Goal: Task Accomplishment & Management: Complete application form

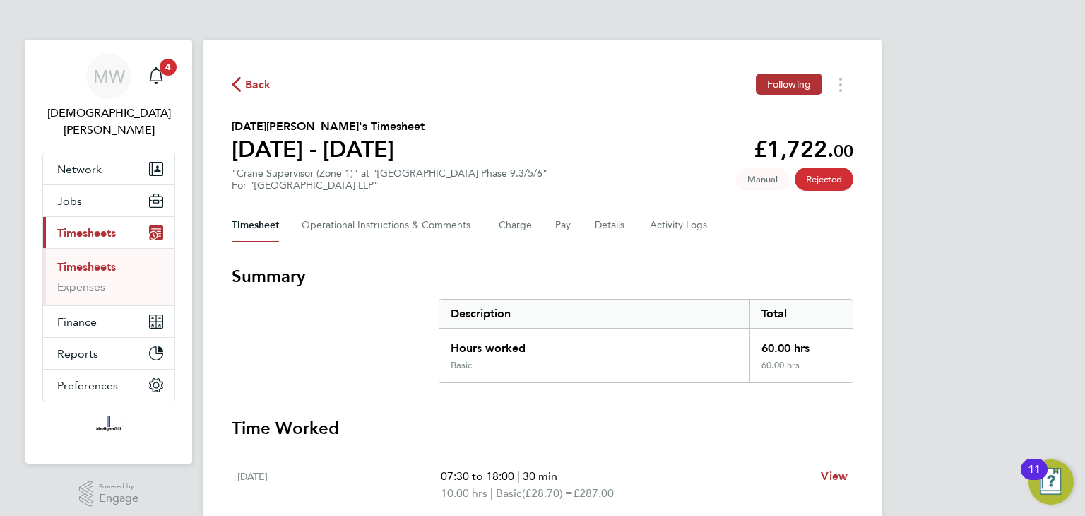
click at [260, 85] on span "Back" at bounding box center [258, 84] width 26 height 17
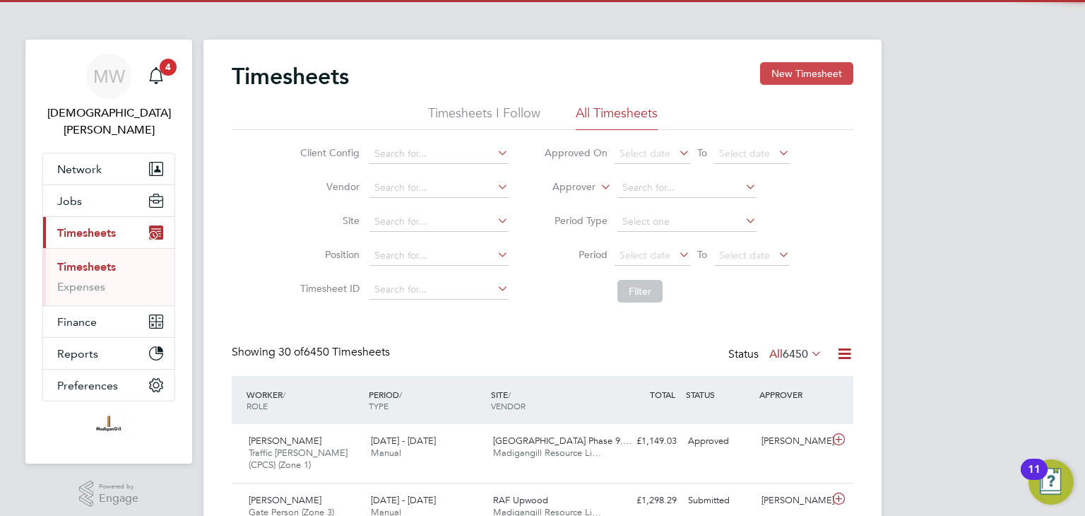
click at [785, 74] on button "New Timesheet" at bounding box center [806, 73] width 93 height 23
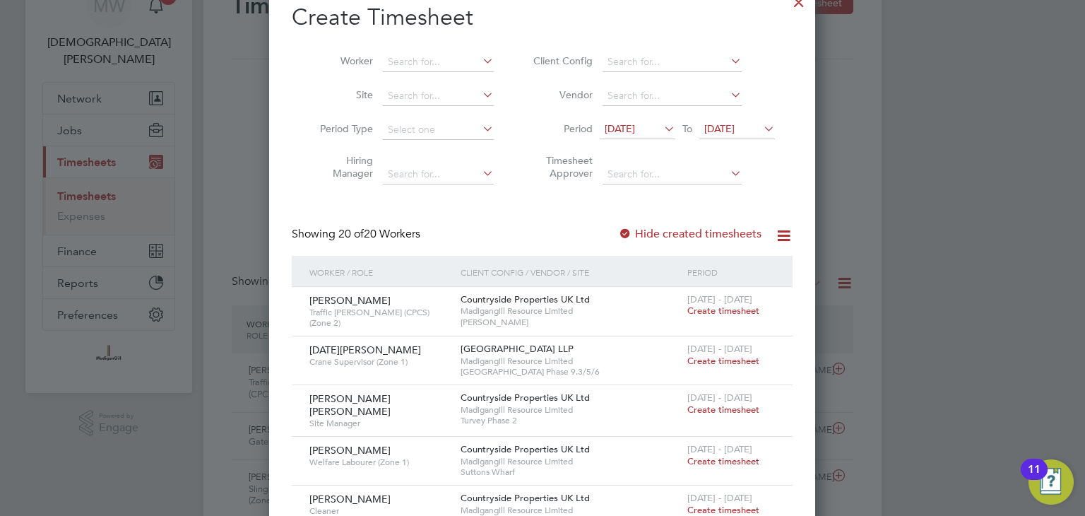
click at [695, 357] on span "Create timesheet" at bounding box center [723, 361] width 72 height 12
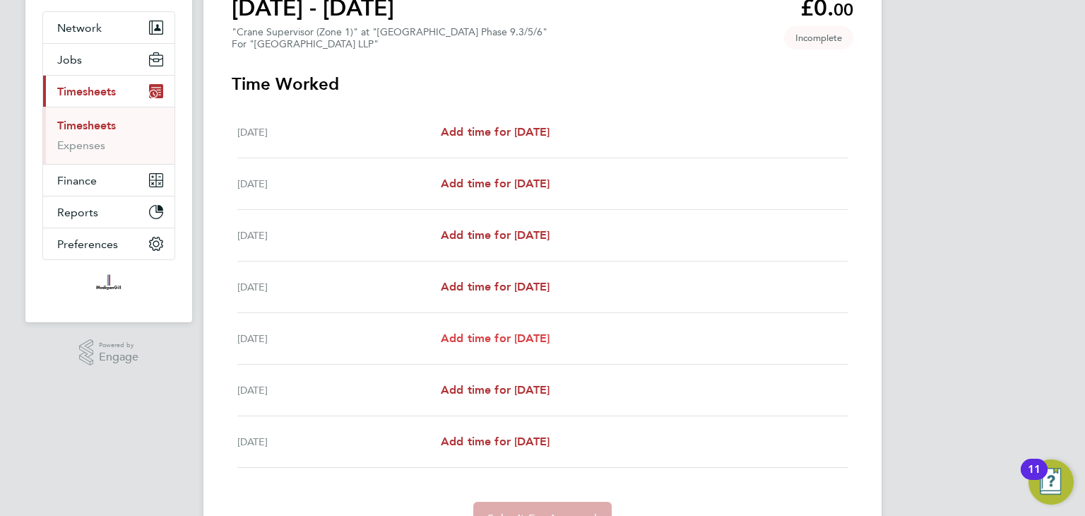
click at [506, 333] on span "Add time for [DATE]" at bounding box center [495, 337] width 109 height 13
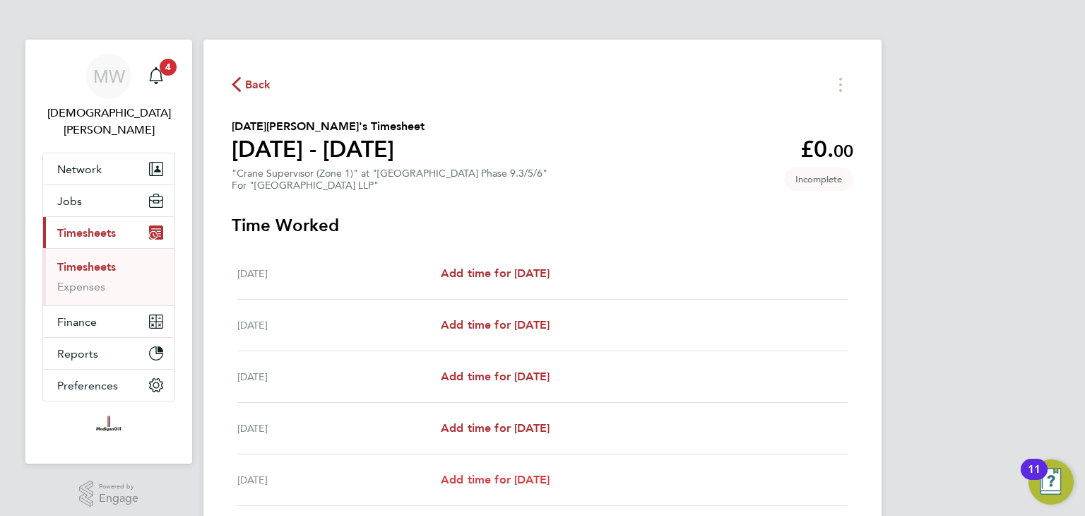
select select "45"
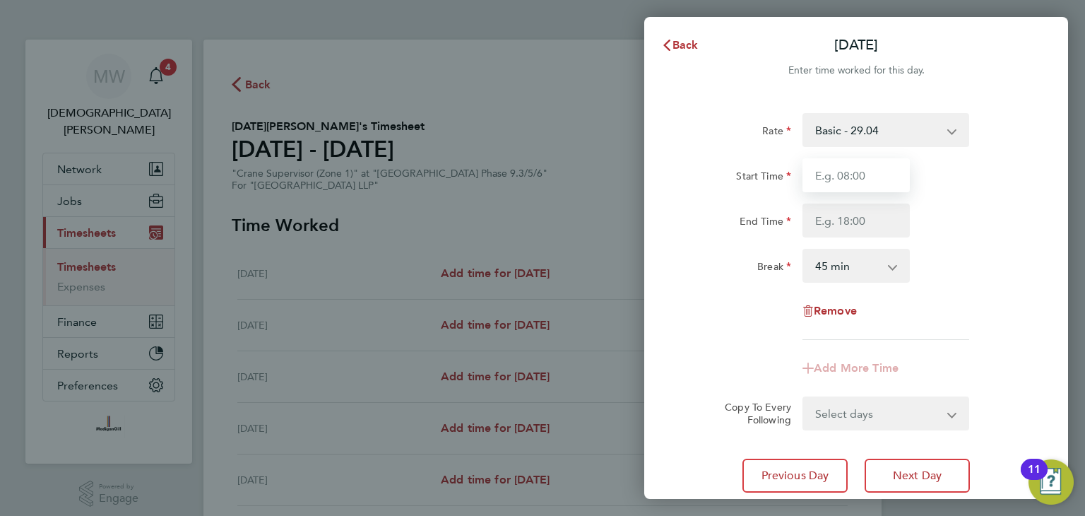
click at [856, 175] on input "Start Time" at bounding box center [855, 175] width 107 height 34
type input "07:30"
click at [849, 224] on input "End Time" at bounding box center [855, 220] width 107 height 34
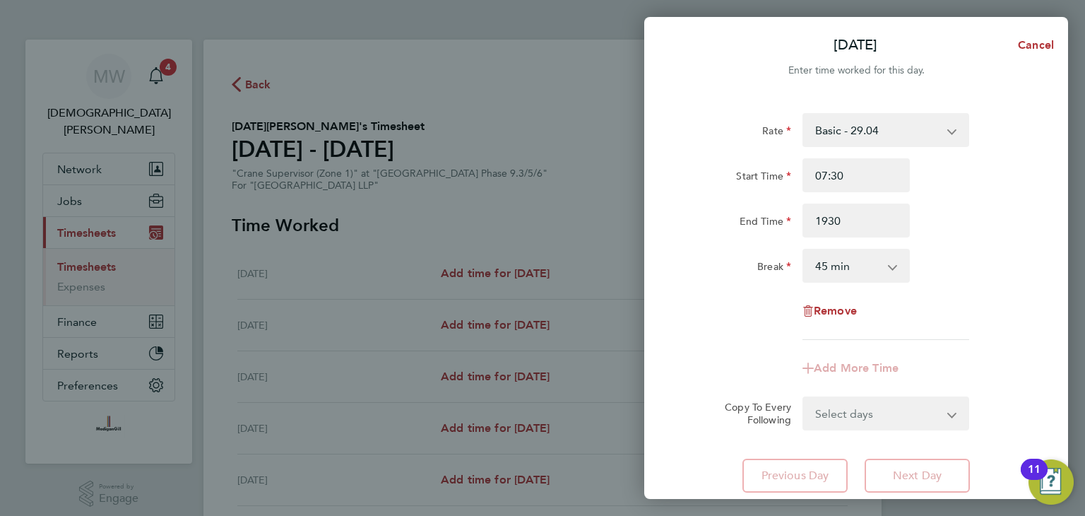
type input "19:30"
click at [891, 266] on app-icon-cross-button at bounding box center [899, 265] width 17 height 31
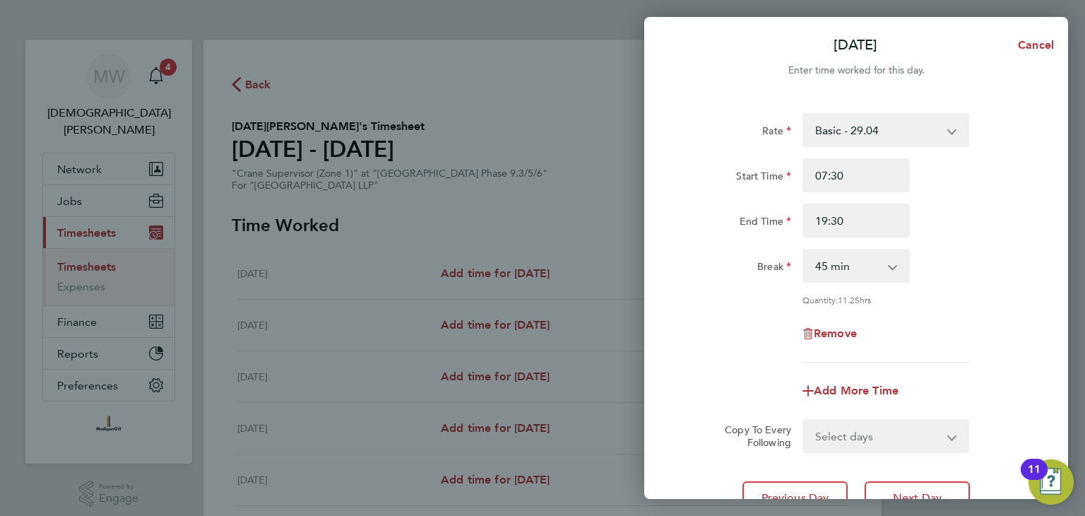
click at [862, 270] on select "0 min 15 min 30 min 45 min 60 min 75 min 90 min" at bounding box center [848, 265] width 88 height 31
select select "0"
click at [804, 250] on select "0 min 15 min 30 min 45 min 60 min 75 min 90 min" at bounding box center [848, 265] width 88 height 31
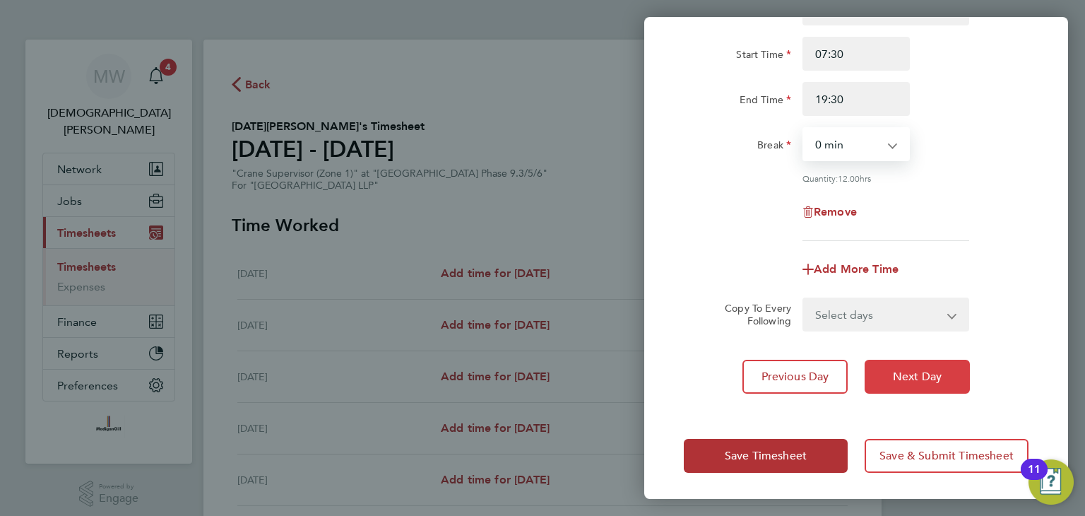
click at [898, 370] on span "Next Day" at bounding box center [917, 376] width 49 height 14
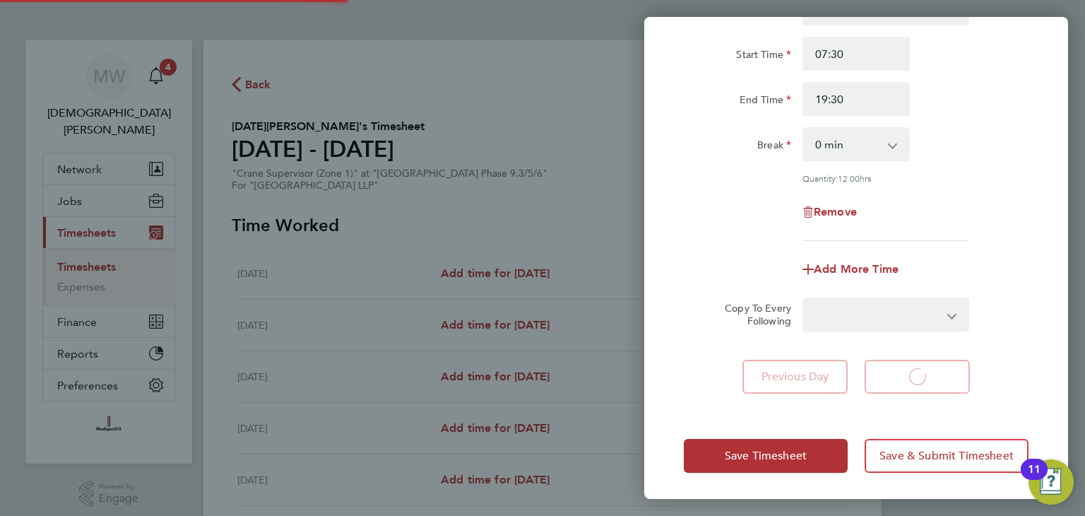
select select "45"
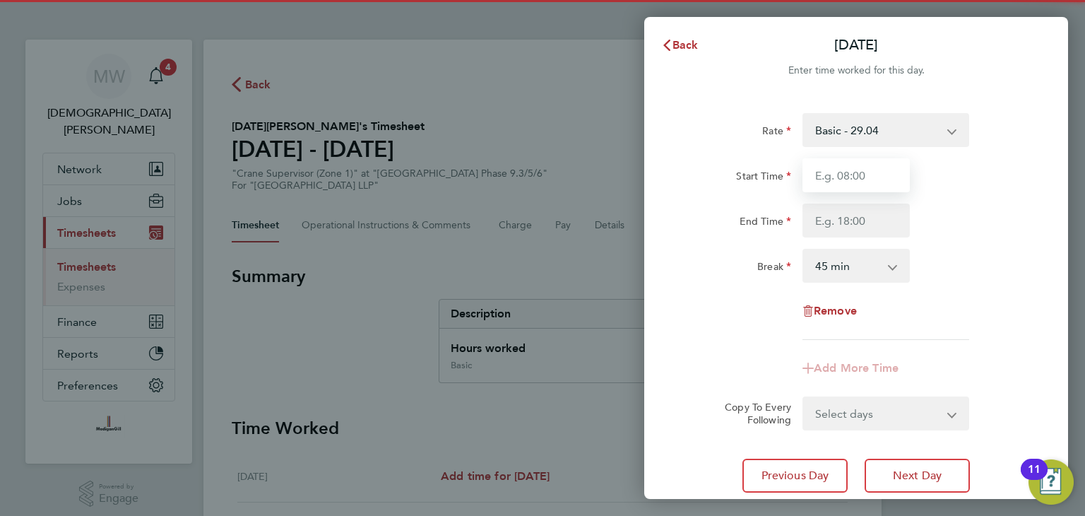
click at [843, 173] on input "Start Time" at bounding box center [855, 175] width 107 height 34
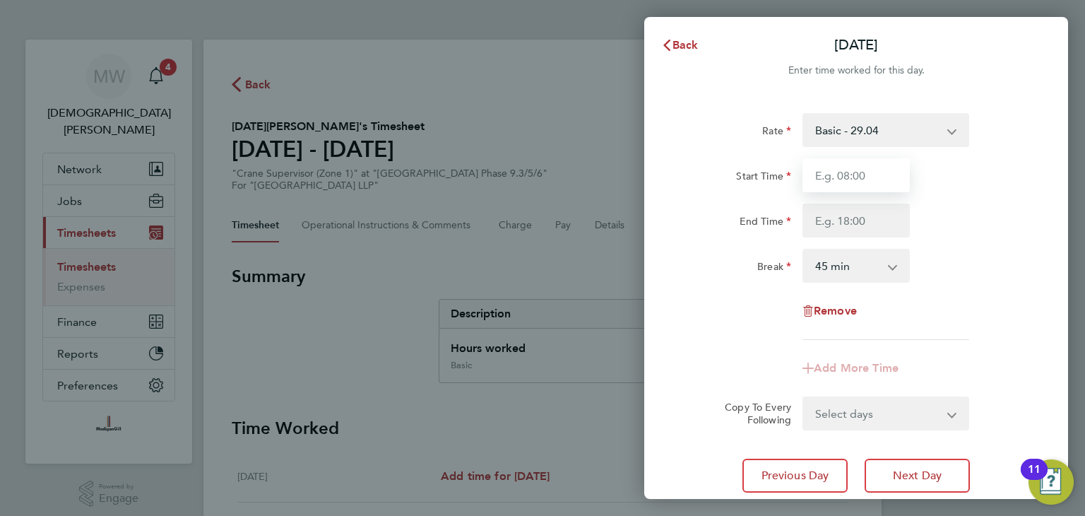
type input "07:30"
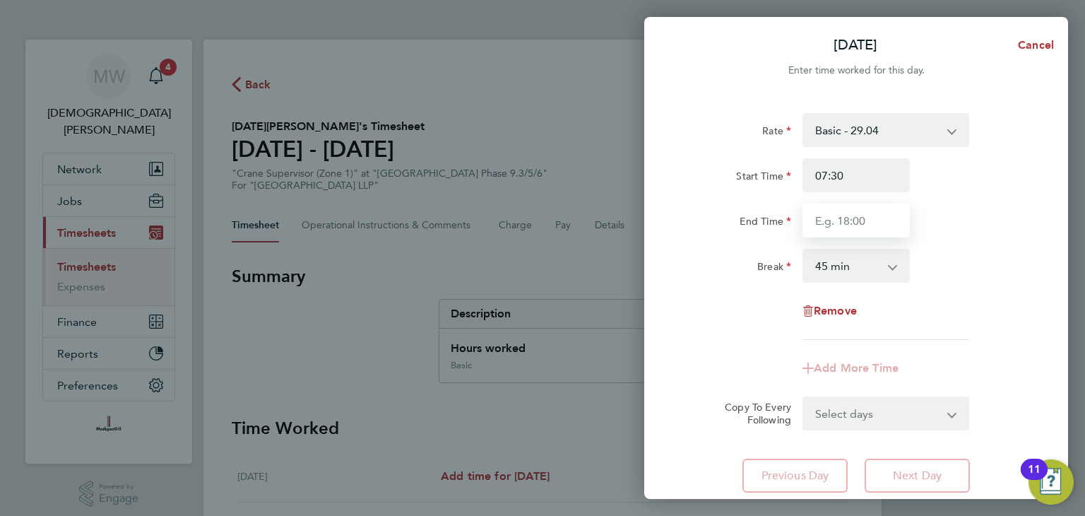
click at [854, 218] on input "End Time" at bounding box center [855, 220] width 107 height 34
click at [869, 256] on select "0 min 15 min 30 min 45 min 60 min 75 min 90 min" at bounding box center [848, 265] width 88 height 31
type input "19:00"
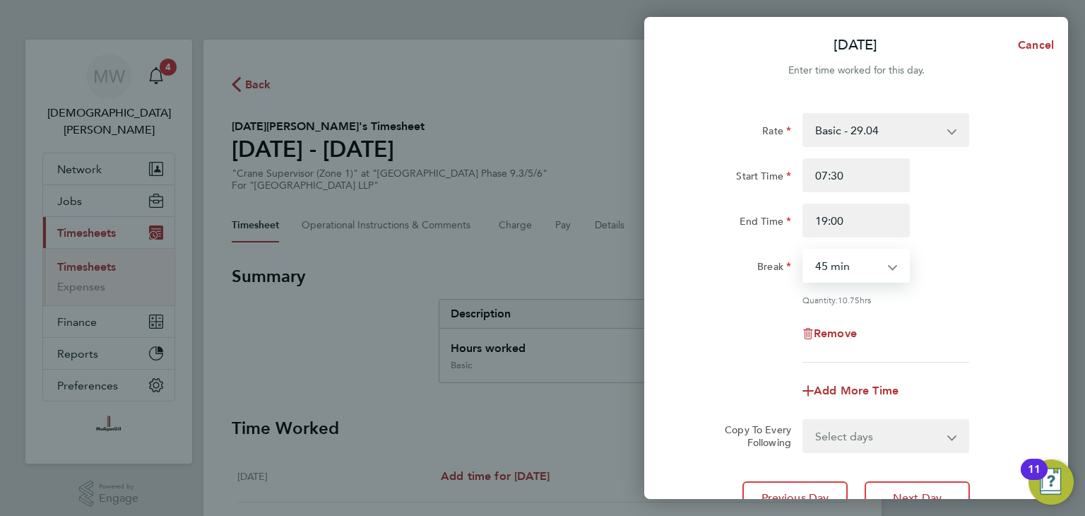
select select "0"
click at [804, 250] on select "0 min 15 min 30 min 45 min 60 min 75 min 90 min" at bounding box center [848, 265] width 88 height 31
click at [749, 340] on div "Remove" at bounding box center [856, 333] width 356 height 34
click at [850, 179] on input "07:30" at bounding box center [855, 175] width 107 height 34
type input "08:00"
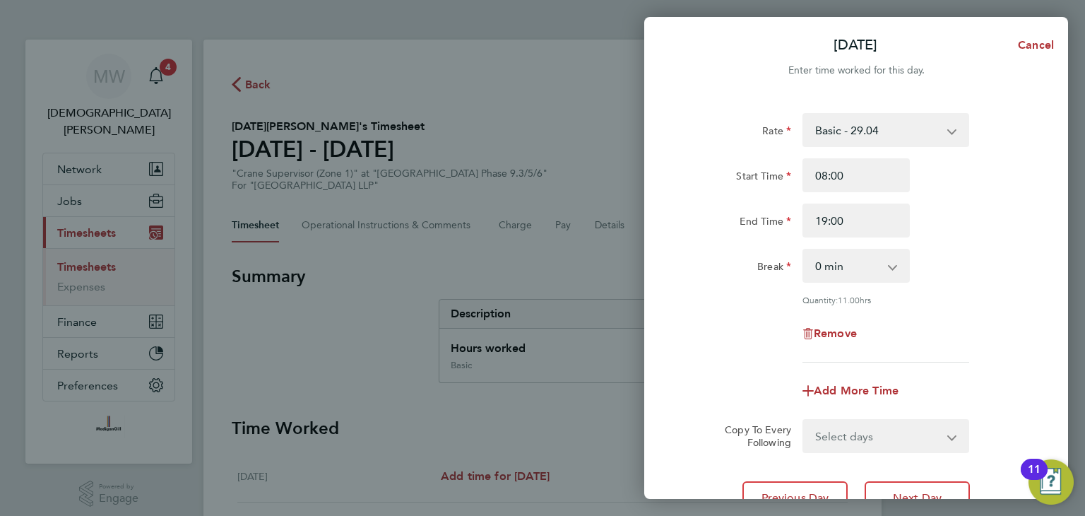
click at [918, 191] on div "Start Time 08:00" at bounding box center [856, 175] width 356 height 34
click at [851, 174] on input "08:00" at bounding box center [855, 175] width 107 height 34
click at [874, 179] on input "08:00" at bounding box center [855, 175] width 107 height 34
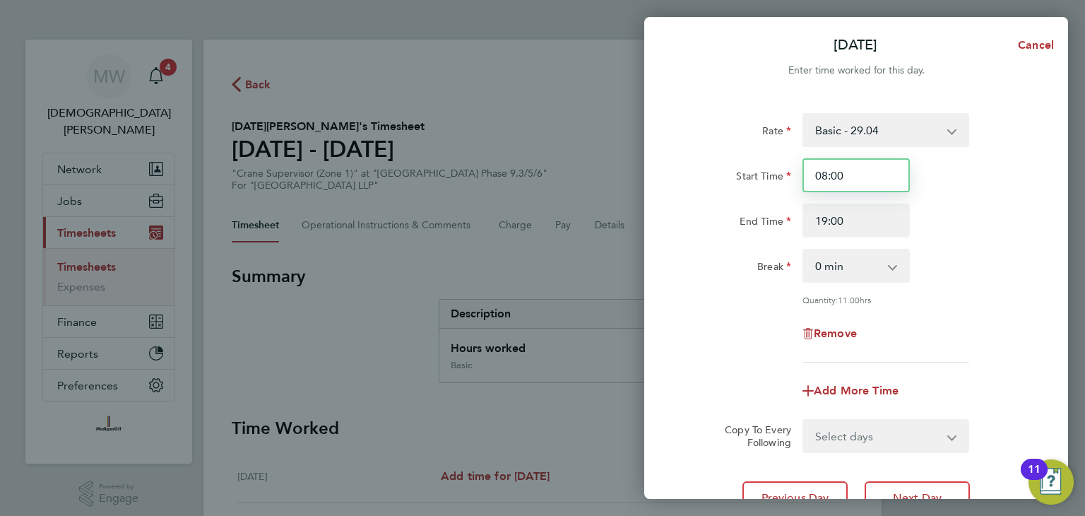
click at [874, 179] on input "08:00" at bounding box center [855, 175] width 107 height 34
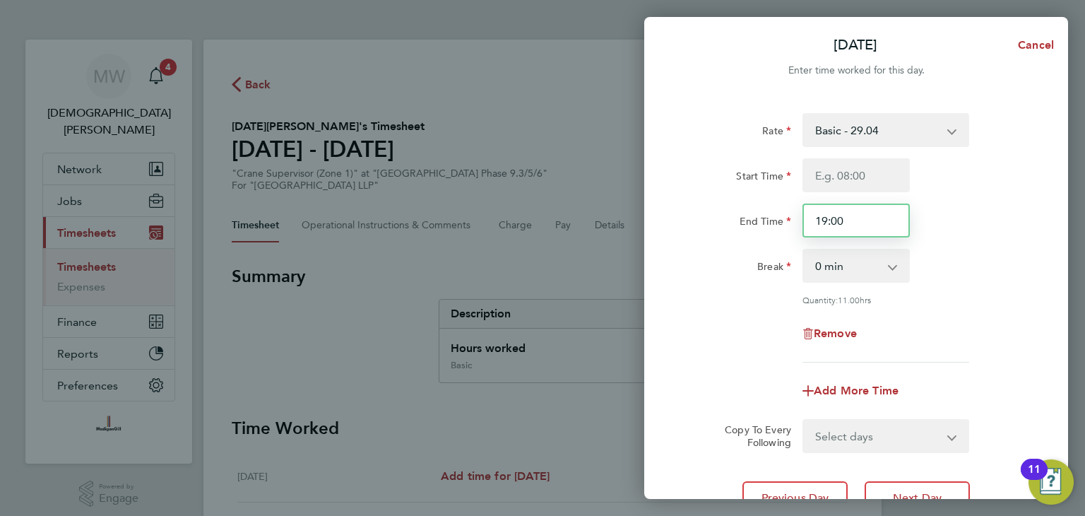
click at [862, 212] on div "Start Time End Time 19:00" at bounding box center [856, 197] width 356 height 79
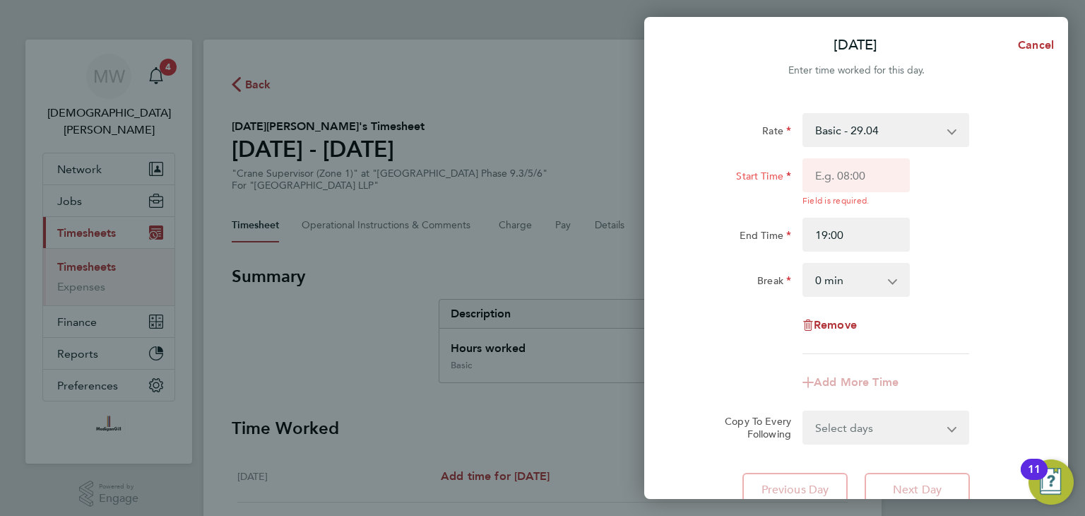
click at [862, 212] on div "Start Time Field is required. End Time 19:00" at bounding box center [856, 204] width 356 height 93
click at [850, 173] on input "Start Time" at bounding box center [855, 175] width 107 height 34
type input "07:30"
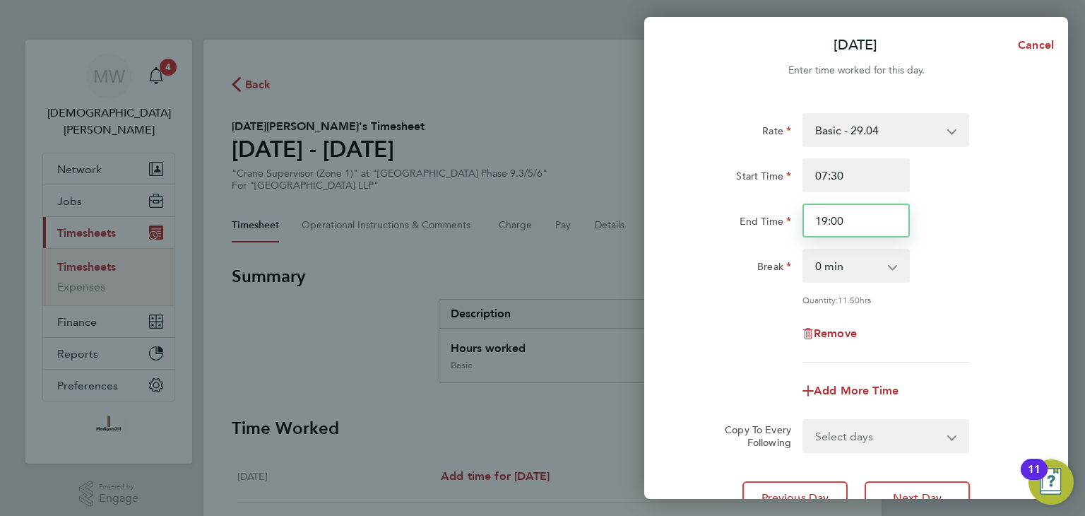
click at [863, 233] on input "19:00" at bounding box center [855, 220] width 107 height 34
click at [862, 234] on input "19:00" at bounding box center [855, 220] width 107 height 34
click at [853, 224] on input "End Time" at bounding box center [855, 220] width 107 height 34
type input "18:00"
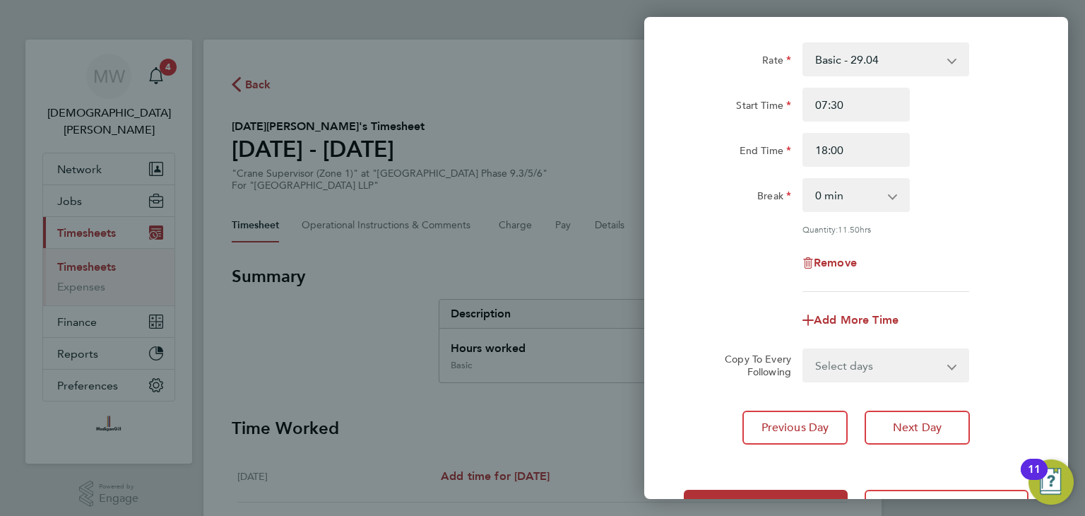
click at [853, 204] on select "0 min 15 min 30 min 45 min 60 min 75 min 90 min" at bounding box center [848, 194] width 88 height 31
select select "30"
click at [804, 179] on select "0 min 15 min 30 min 45 min 60 min 75 min 90 min" at bounding box center [848, 194] width 88 height 31
click at [724, 263] on div "Remove" at bounding box center [856, 263] width 356 height 34
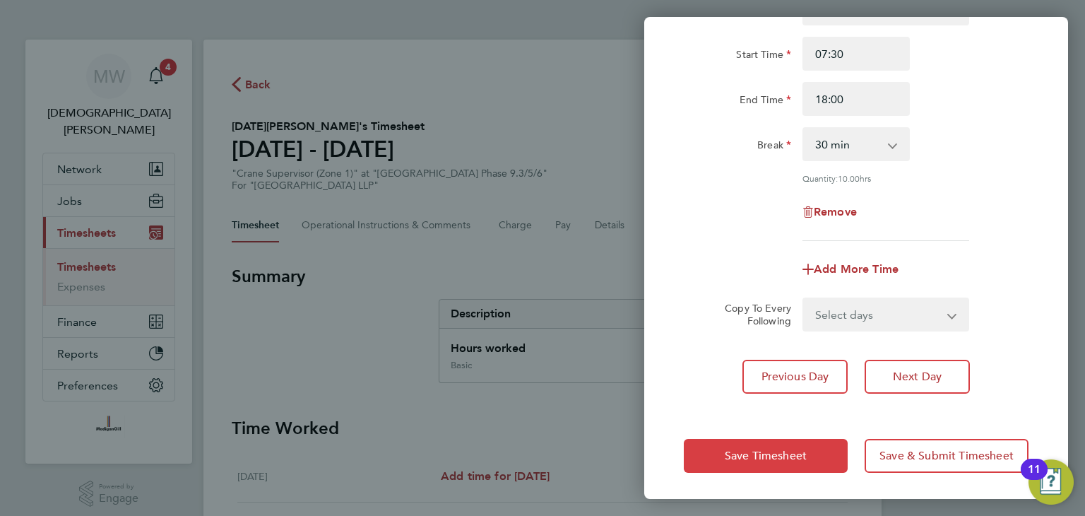
click at [756, 454] on span "Save Timesheet" at bounding box center [766, 455] width 82 height 14
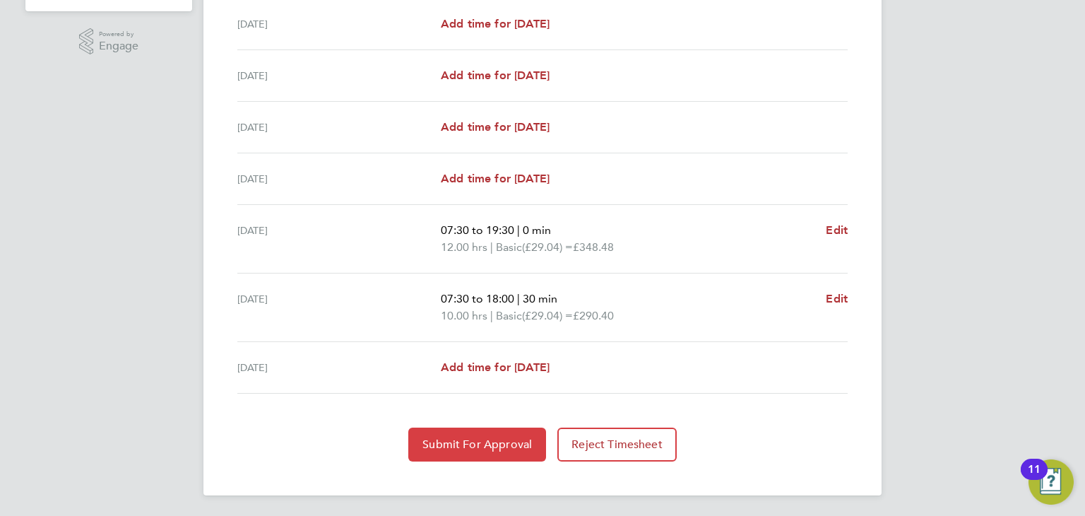
click at [480, 442] on span "Submit For Approval" at bounding box center [476, 444] width 109 height 14
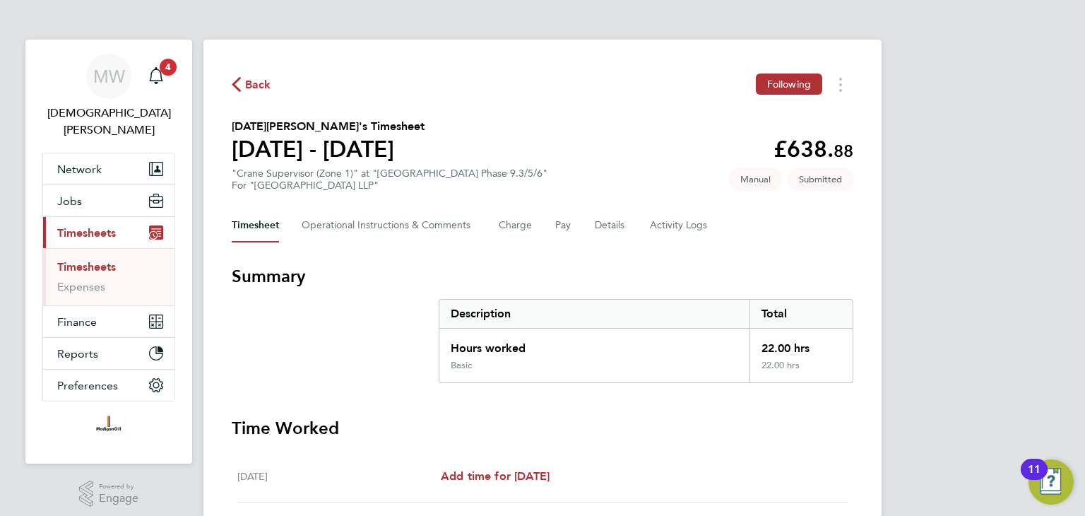
click at [249, 81] on span "Back" at bounding box center [258, 84] width 26 height 17
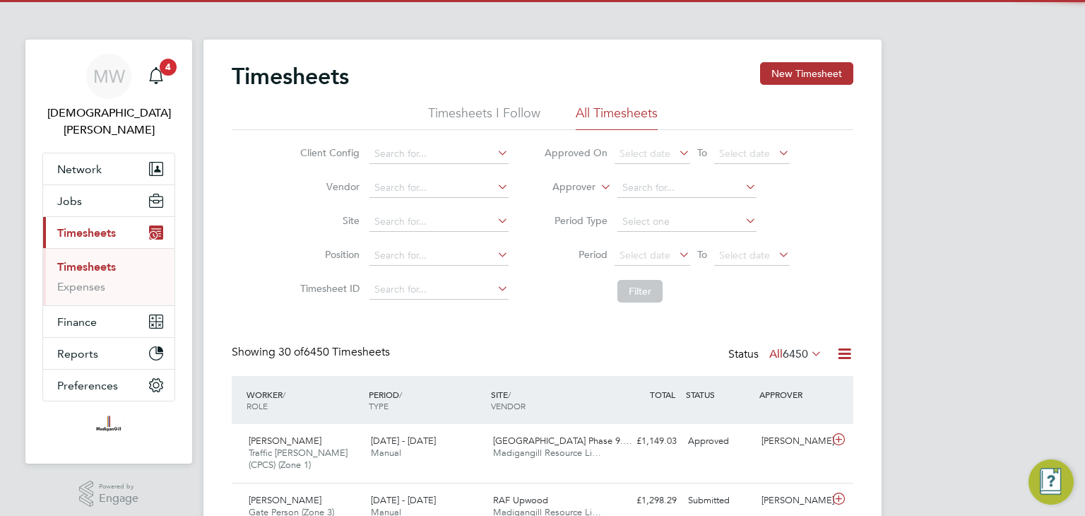
scroll to position [47, 123]
